Goal: Use online tool/utility: Utilize a website feature to perform a specific function

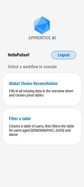
click at [56, 55] on button "Logout" at bounding box center [63, 55] width 25 height 8
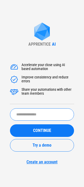
click at [30, 110] on input "text" at bounding box center [42, 114] width 64 height 12
type input "*****"
click at [10, 124] on button "CONTINUE" at bounding box center [42, 130] width 64 height 13
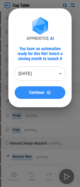
click at [52, 94] on div "Continue" at bounding box center [40, 92] width 38 height 4
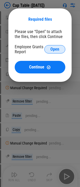
click at [54, 49] on span "Open" at bounding box center [54, 49] width 9 height 4
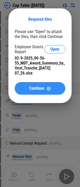
click at [25, 85] on button "Continue" at bounding box center [40, 88] width 51 height 13
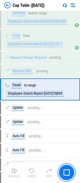
scroll to position [524, 0]
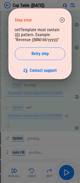
click at [63, 20] on icon "button" at bounding box center [62, 20] width 6 height 6
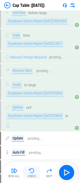
click at [31, 170] on img "button" at bounding box center [32, 170] width 6 height 6
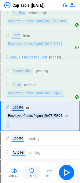
click at [31, 172] on img "button" at bounding box center [32, 170] width 6 height 6
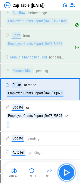
click at [65, 174] on img "button" at bounding box center [66, 172] width 8 height 8
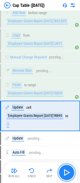
click at [65, 174] on img "button" at bounding box center [66, 172] width 8 height 8
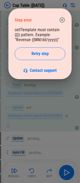
click at [63, 15] on button "button" at bounding box center [62, 20] width 10 height 10
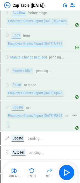
click at [17, 114] on div "Update cell 'Employee Grants Report 31-08-25'!R895 to -" at bounding box center [37, 115] width 64 height 23
click at [21, 109] on div "Update" at bounding box center [18, 107] width 13 height 6
click at [25, 108] on div "Update cell 'Employee Grants Report 31-08-25'!R895 to -" at bounding box center [37, 115] width 64 height 23
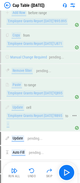
click at [25, 108] on div "Update cell 'Employee Grants Report 31-08-25'!R895 to -" at bounding box center [37, 115] width 64 height 23
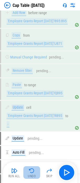
click at [32, 171] on img "button" at bounding box center [32, 170] width 6 height 6
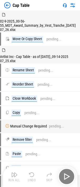
click at [60, 170] on div "Run All Undo Skip" at bounding box center [40, 176] width 69 height 17
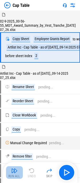
click at [19, 171] on button "Run All" at bounding box center [14, 172] width 17 height 13
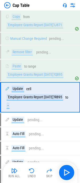
scroll to position [545, 0]
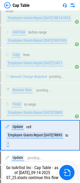
scroll to position [545, 0]
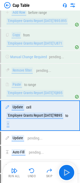
scroll to position [566, 0]
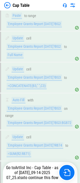
scroll to position [278, 0]
